Goal: Check status: Check status

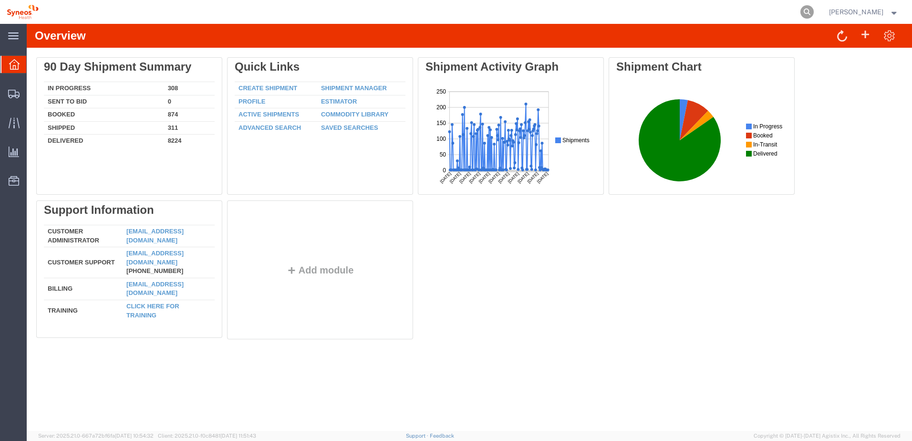
click at [814, 12] on icon at bounding box center [807, 11] width 13 height 13
click at [544, 13] on input "search" at bounding box center [655, 11] width 290 height 23
paste input "1ZK1248V0400600437"
type input "1ZK1248V0400600437"
click at [812, 16] on icon at bounding box center [807, 11] width 13 height 13
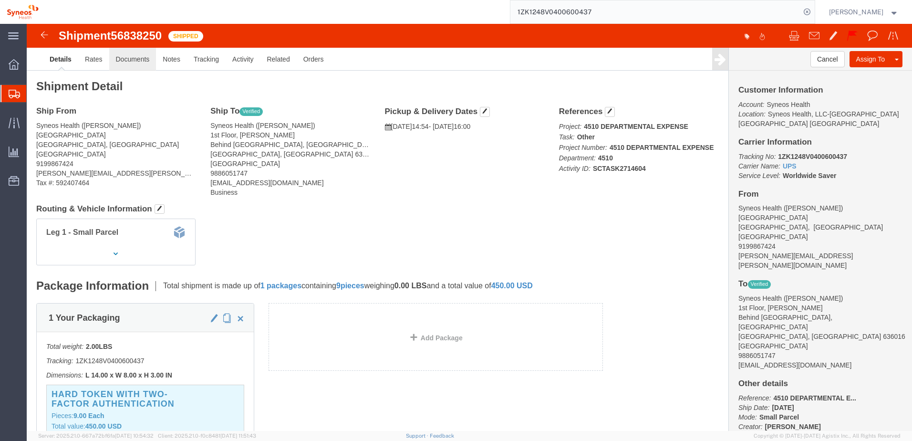
click link "Documents"
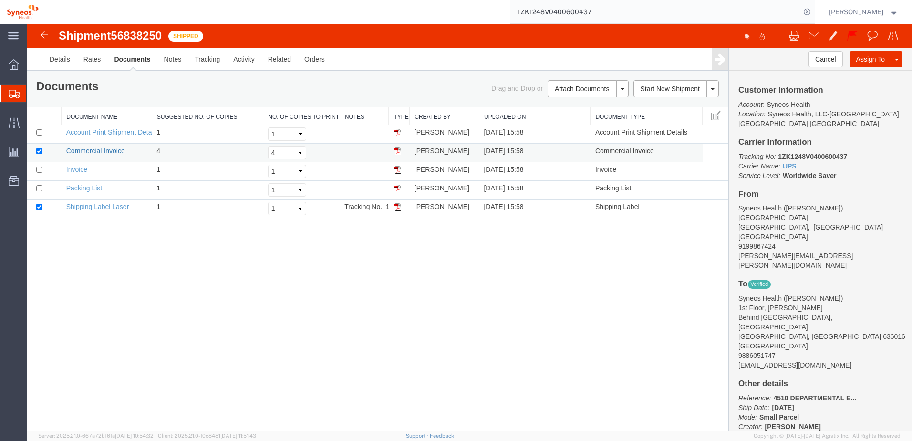
click at [100, 150] on link "Commercial Invoice" at bounding box center [95, 151] width 59 height 8
click at [77, 170] on link "Invoice" at bounding box center [76, 170] width 21 height 8
click at [62, 51] on link "Details" at bounding box center [60, 59] width 34 height 23
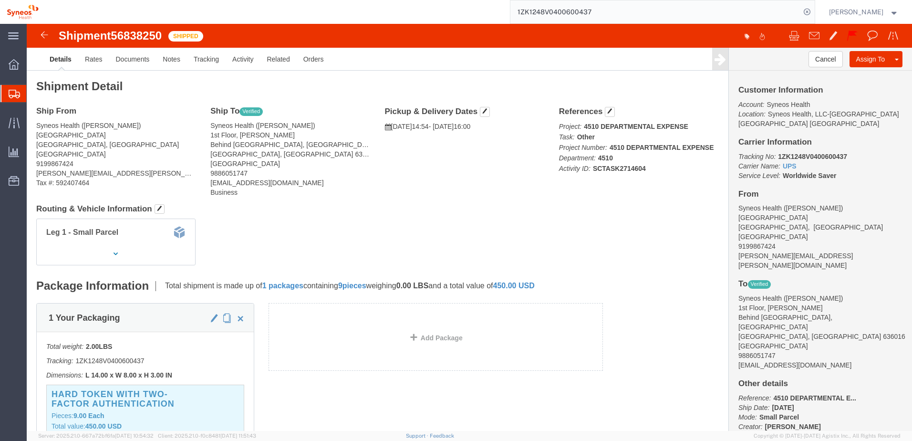
click div "Leg 1 - Small Parcel"
